Goal: Browse casually

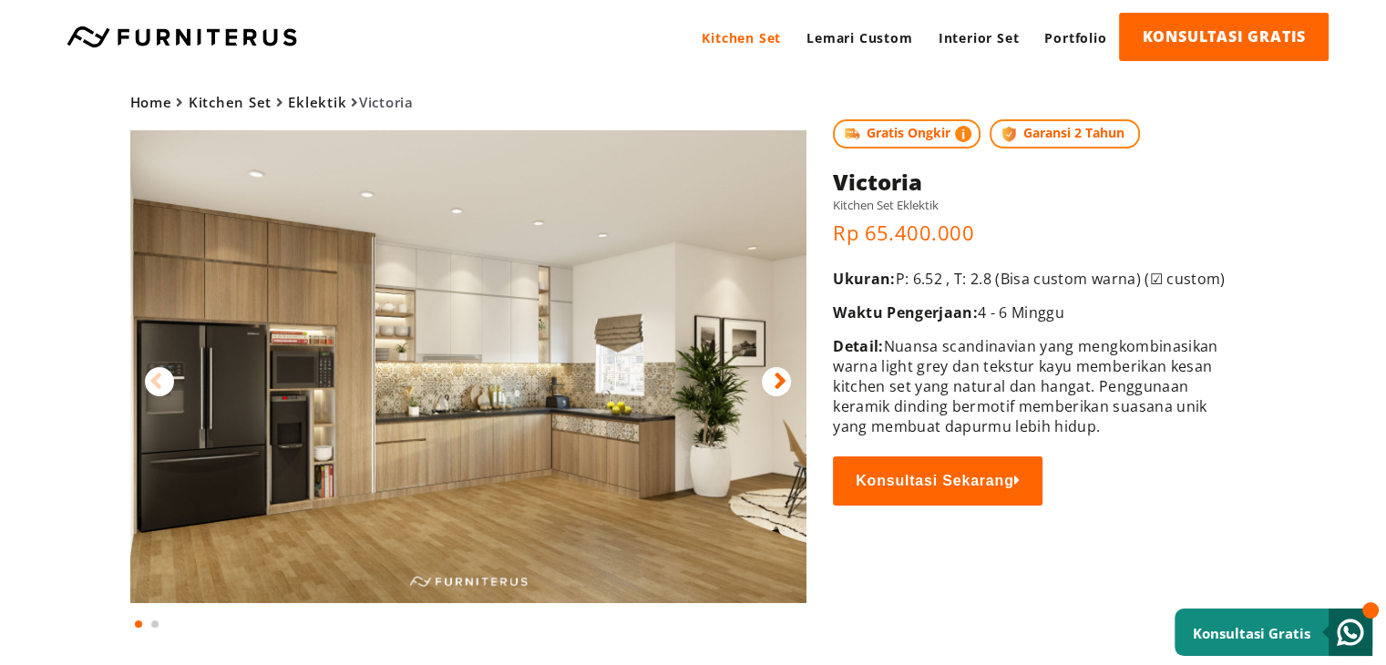
click at [931, 229] on div "Home Kitchen Set Eklektik [GEOGRAPHIC_DATA] Gratis Ongkir Garansi 2 Tahun" at bounding box center [693, 353] width 1312 height 559
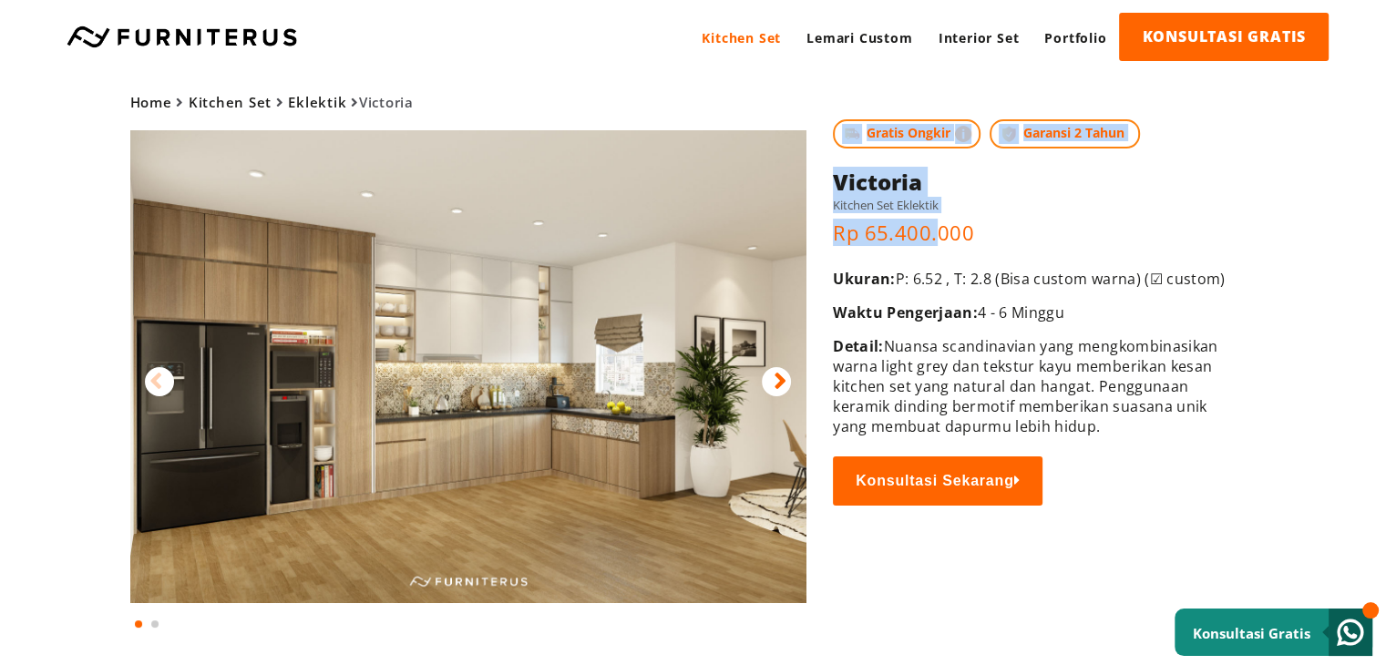
click at [2, 280] on body "Kitchen Set Lemari Custom Interior Set Portfolio KONSULTASI GRATIS Kitchen Set …" at bounding box center [693, 332] width 1386 height 665
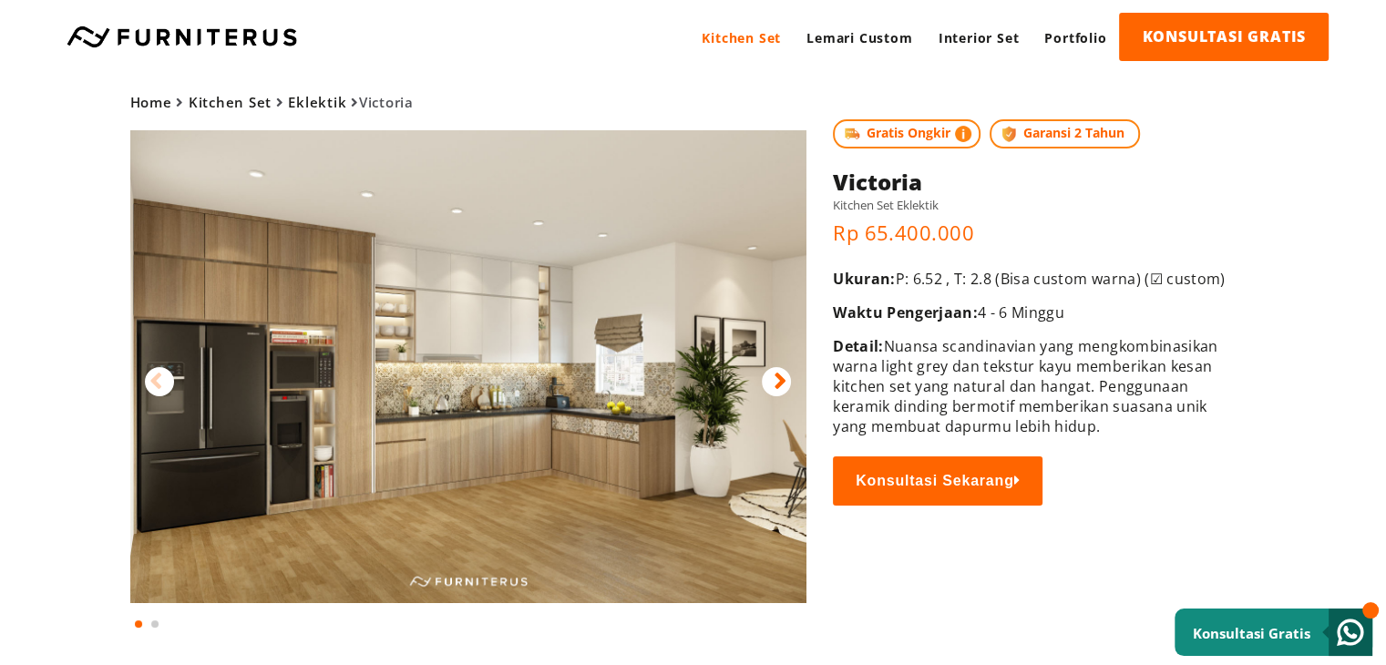
drag, startPoint x: 216, startPoint y: 364, endPoint x: 241, endPoint y: 399, distance: 43.0
click at [245, 402] on div "Home Kitchen Set Eklektik [GEOGRAPHIC_DATA] Gratis Ongkir Garansi 2 Tahun" at bounding box center [693, 353] width 1312 height 559
click at [157, 385] on icon at bounding box center [155, 381] width 13 height 26
click at [770, 373] on div at bounding box center [776, 381] width 29 height 29
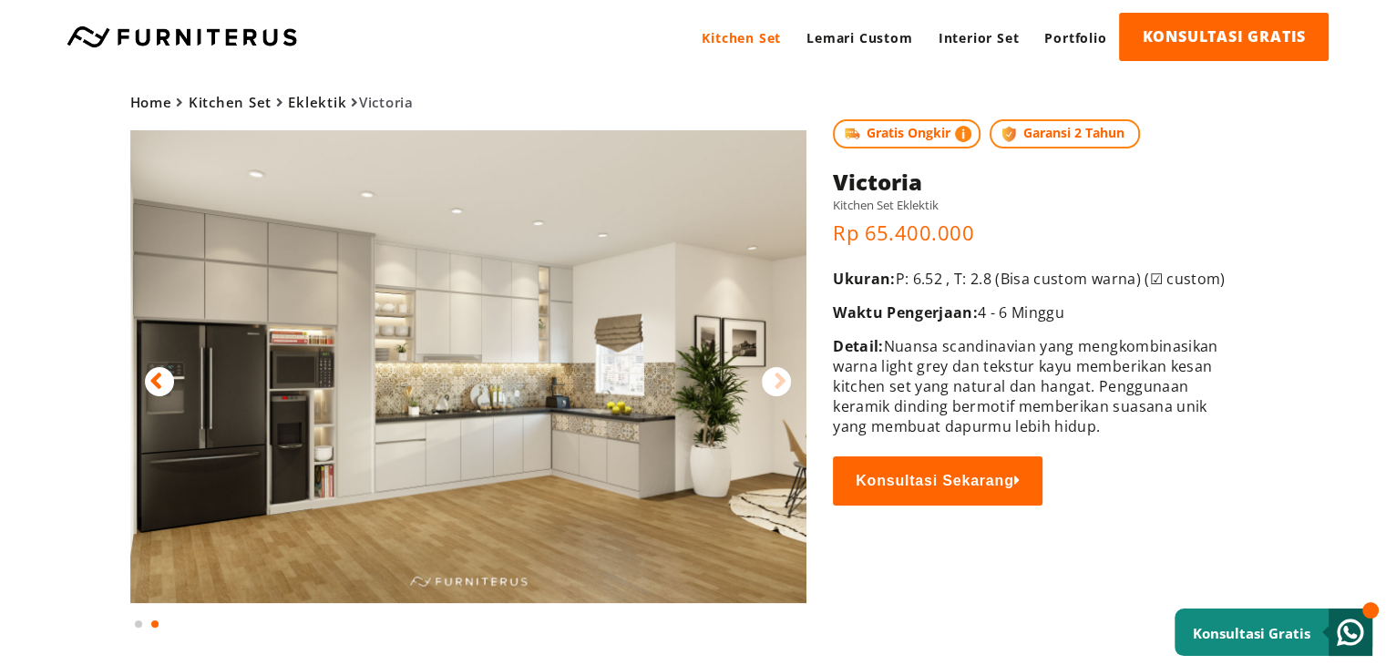
click at [138, 375] on img at bounding box center [468, 366] width 676 height 473
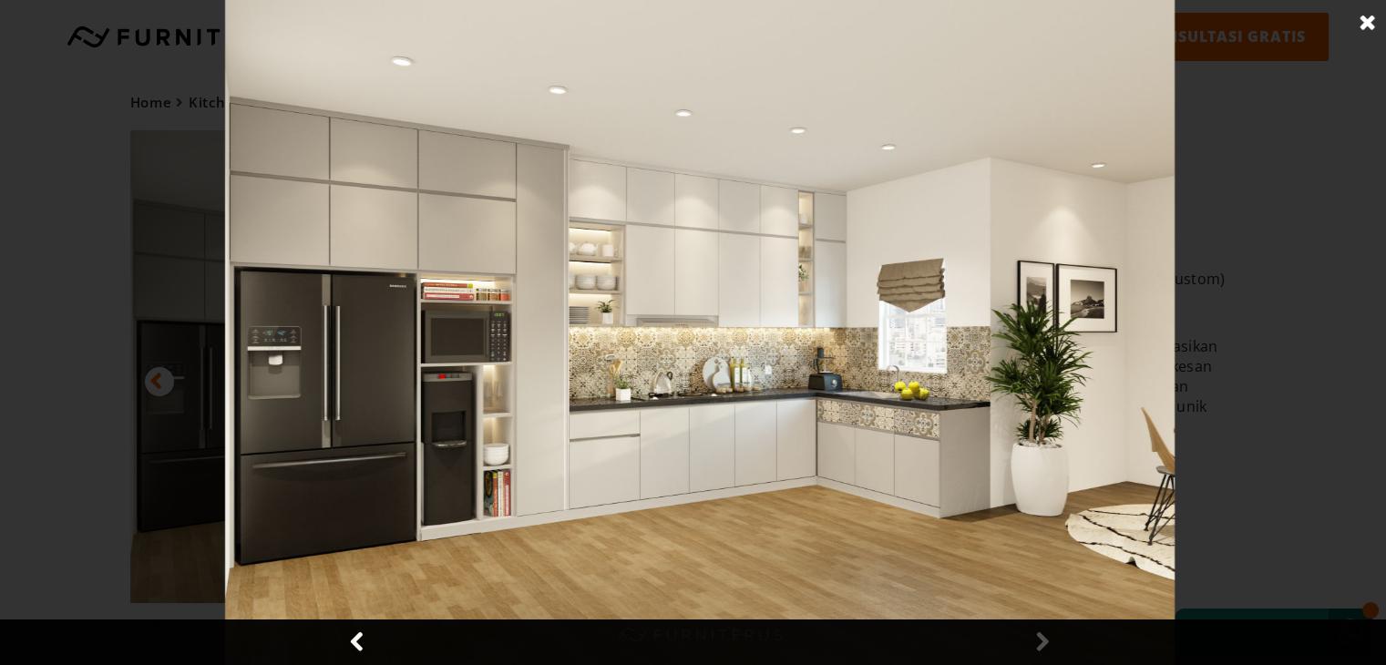
click at [160, 376] on div at bounding box center [700, 332] width 1400 height 665
click at [1372, 15] on link at bounding box center [1368, 23] width 46 height 46
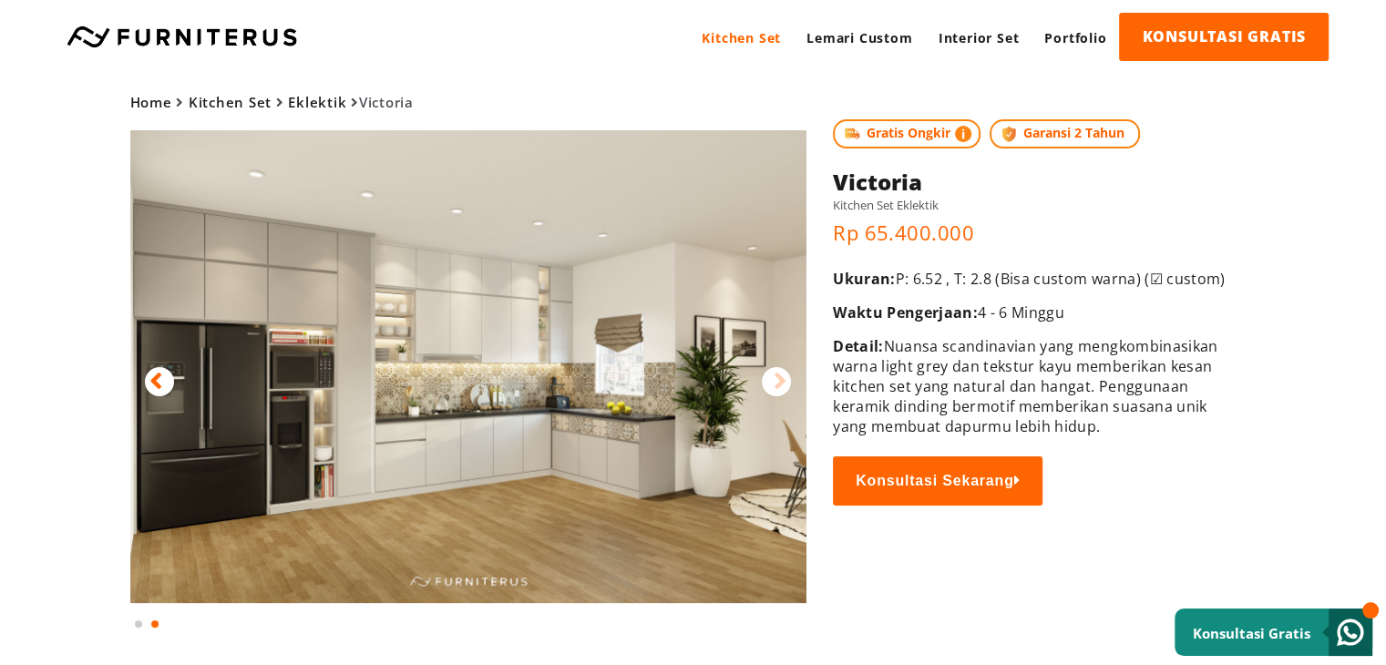
click at [152, 376] on icon at bounding box center [155, 381] width 13 height 26
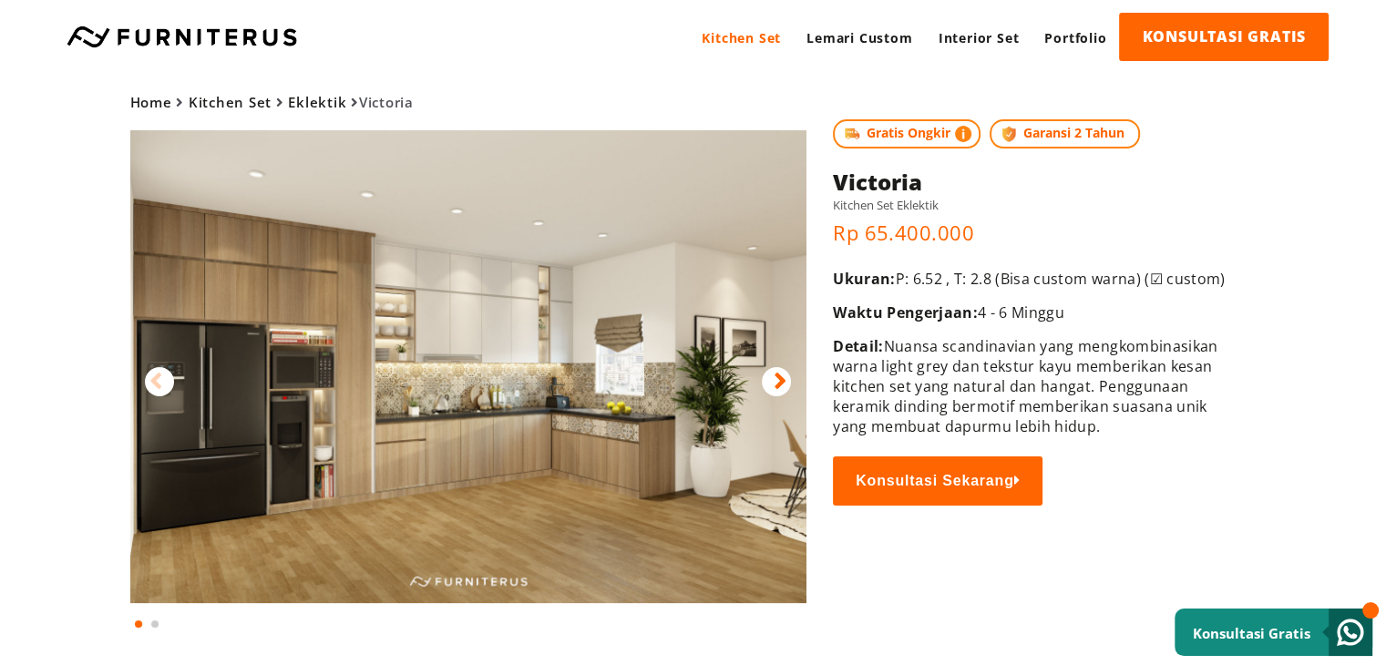
click at [774, 376] on icon at bounding box center [780, 381] width 13 height 26
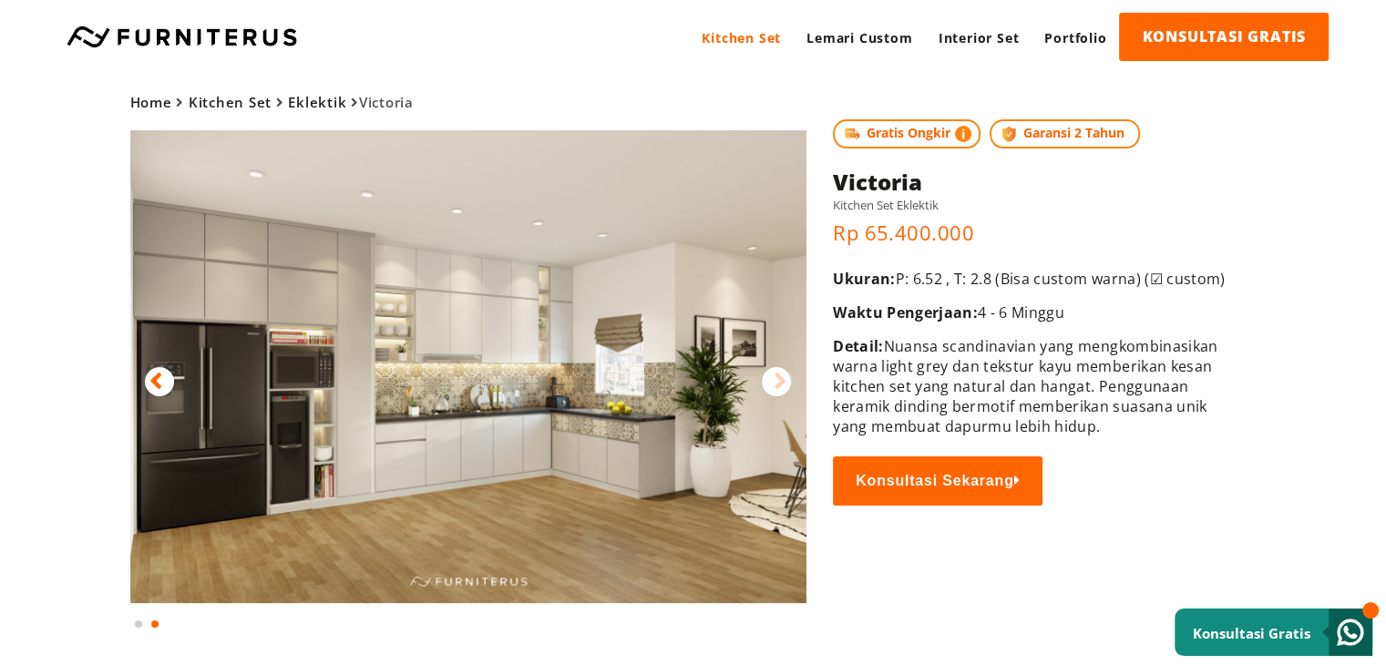
click at [774, 376] on icon at bounding box center [780, 381] width 13 height 26
click at [165, 386] on div at bounding box center [159, 381] width 29 height 29
